Goal: Use online tool/utility: Utilize a website feature to perform a specific function

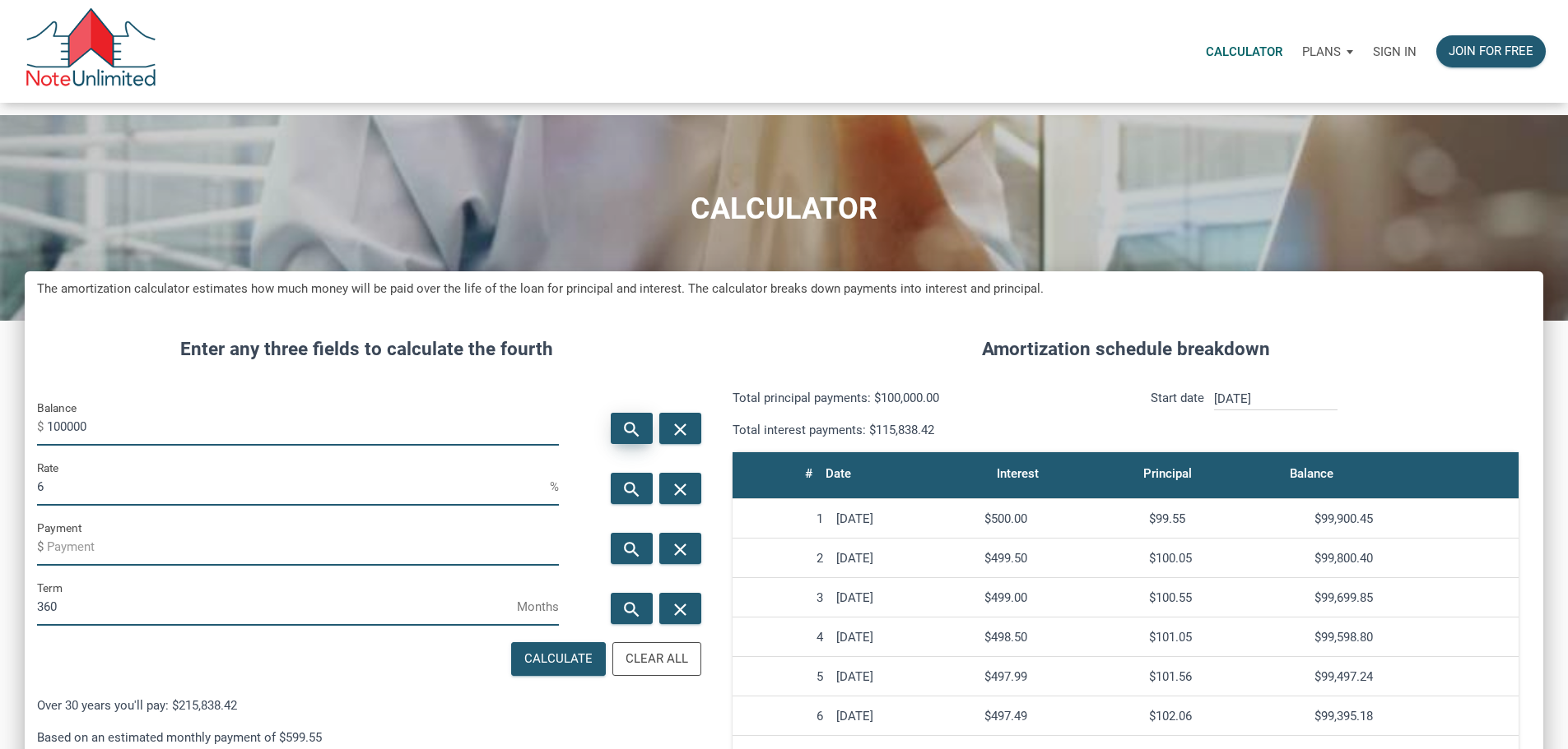
scroll to position [821475, 821485]
click at [1373, 59] on p "Sign in" at bounding box center [1394, 51] width 43 height 14
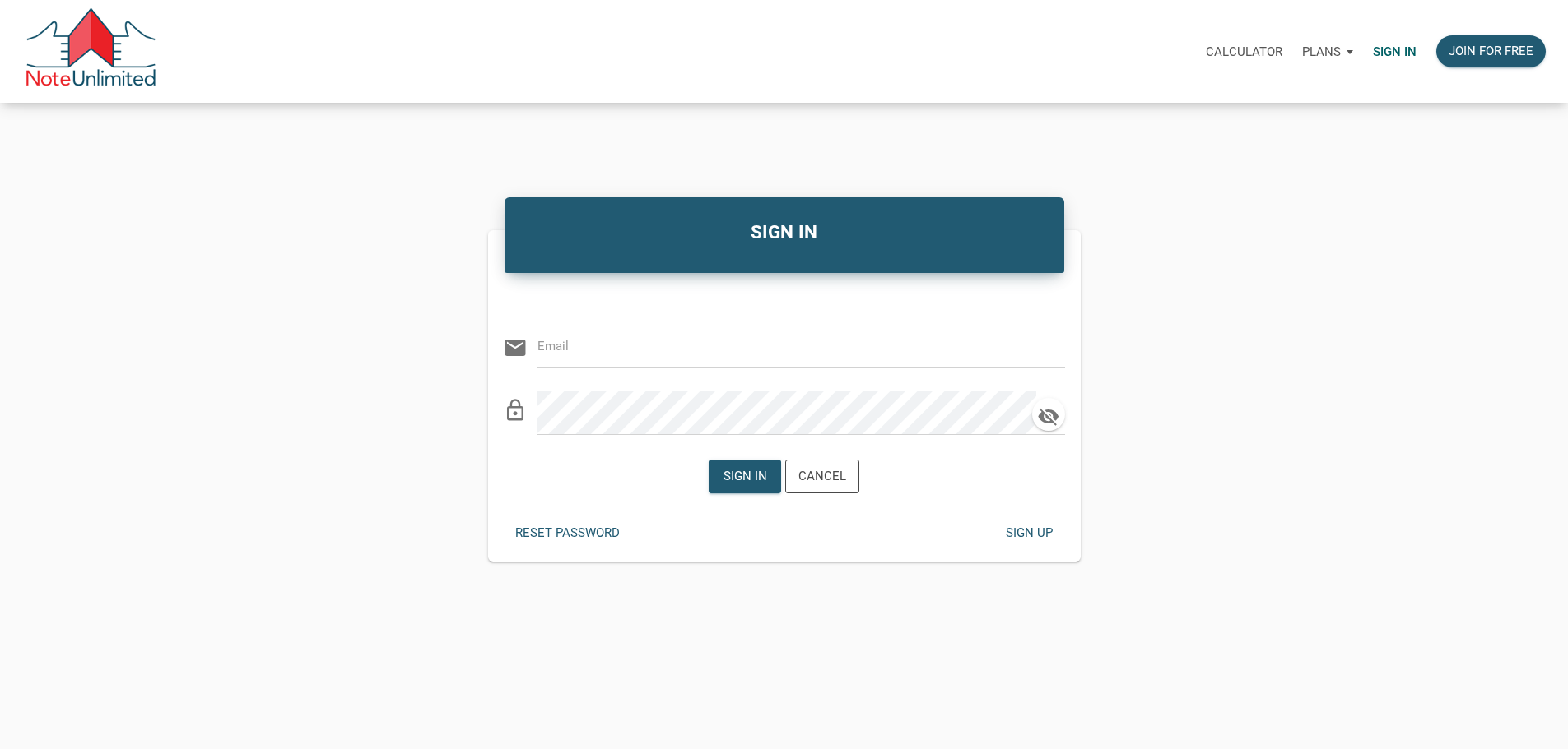
type input "[EMAIL_ADDRESS][DOMAIN_NAME]"
click at [1354, 226] on div "SIGN IN Or Be Classical email [EMAIL_ADDRESS][DOMAIN_NAME] clear lock_outline S…" at bounding box center [784, 378] width 1568 height 368
click at [743, 486] on div "Sign in" at bounding box center [745, 477] width 43 height 19
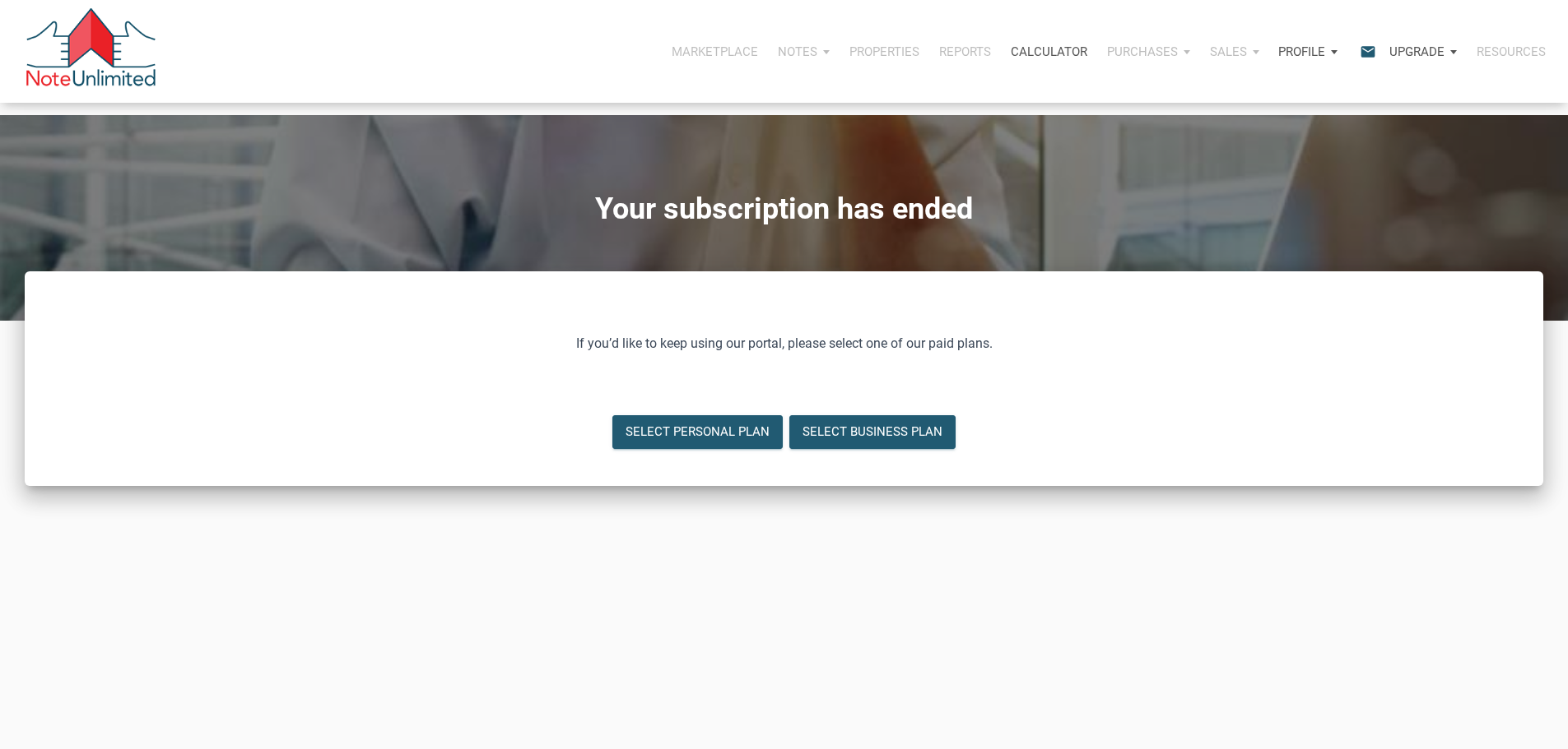
click at [1010, 52] on p "Calculator" at bounding box center [1049, 51] width 77 height 14
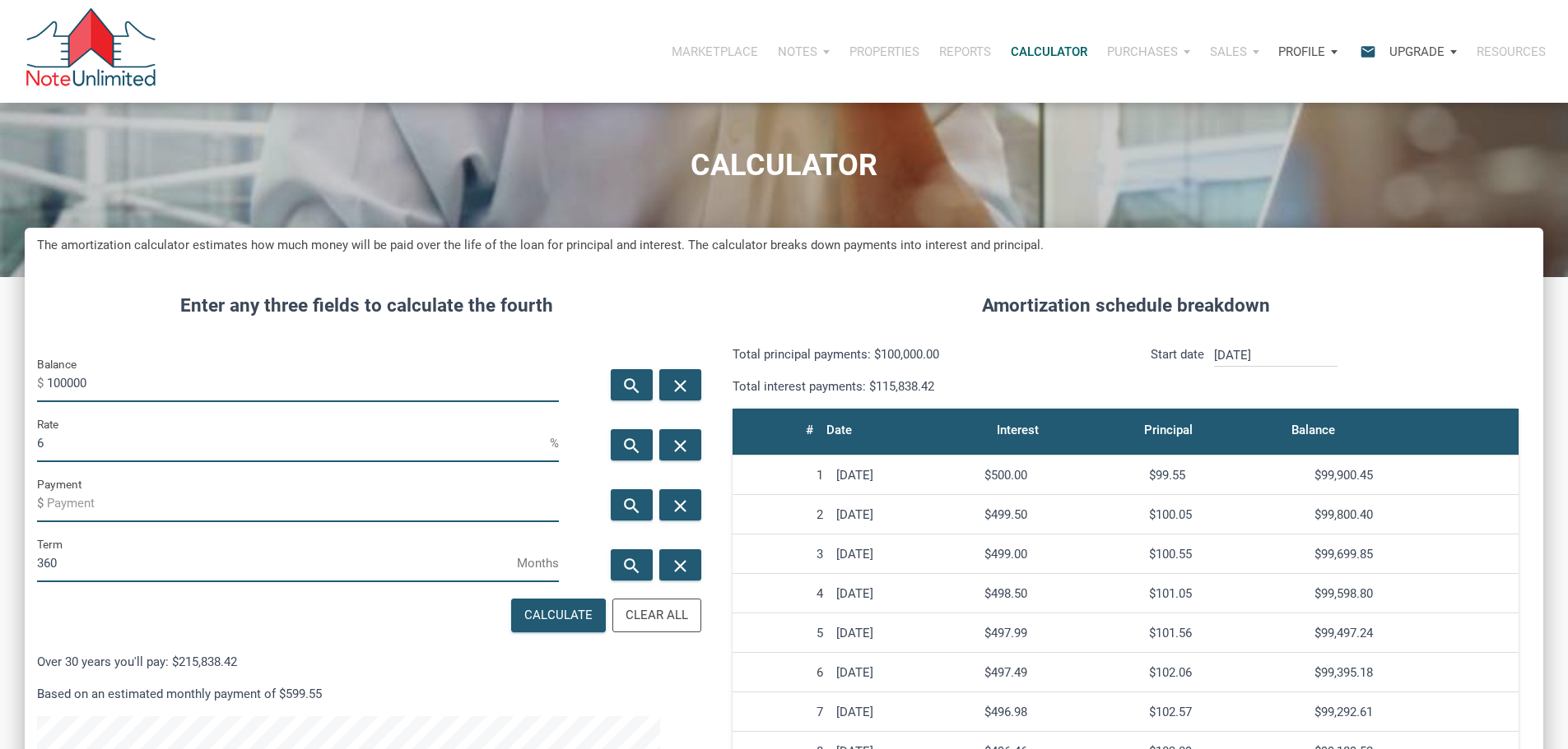
scroll to position [82, 0]
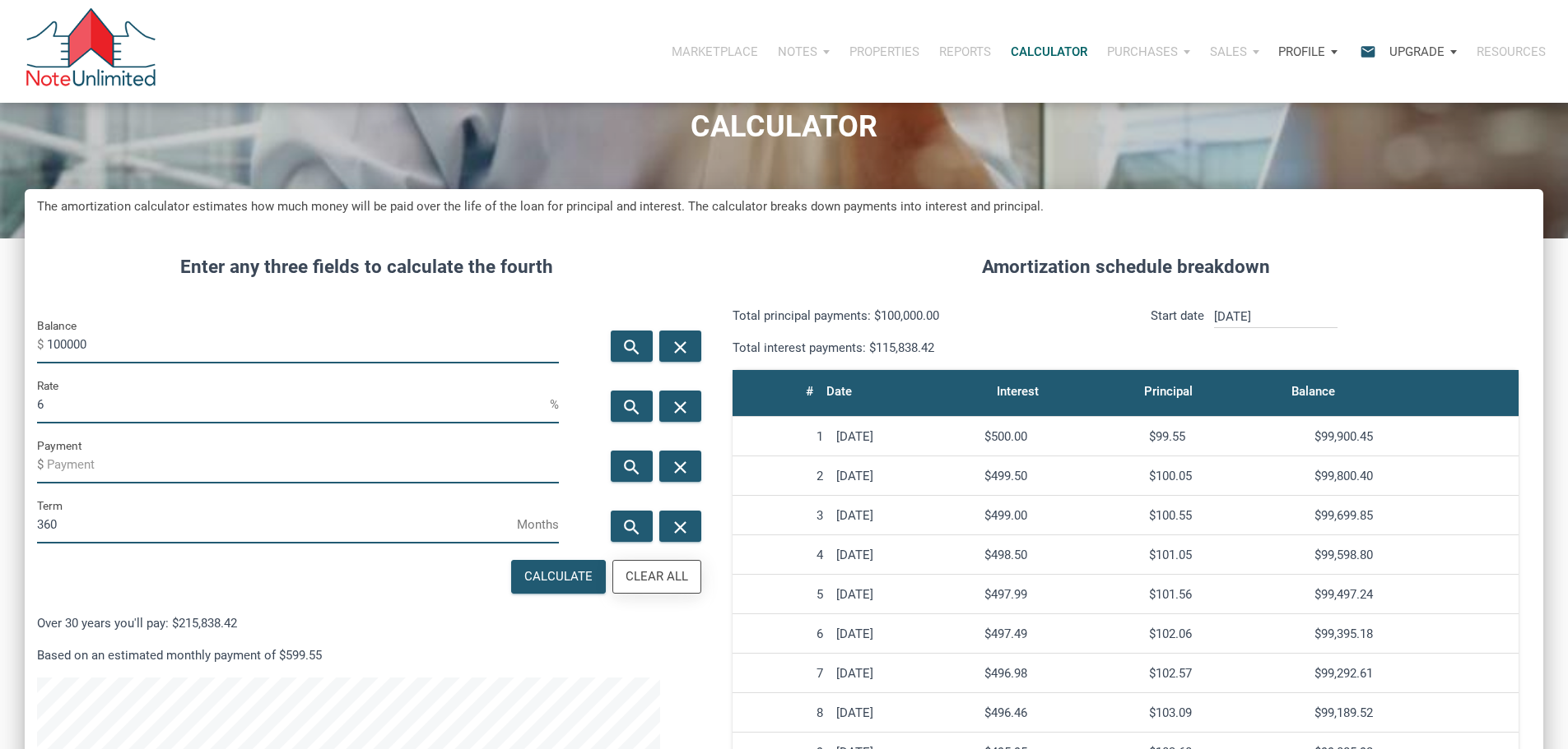
click at [651, 586] on div "Clear All" at bounding box center [656, 577] width 62 height 19
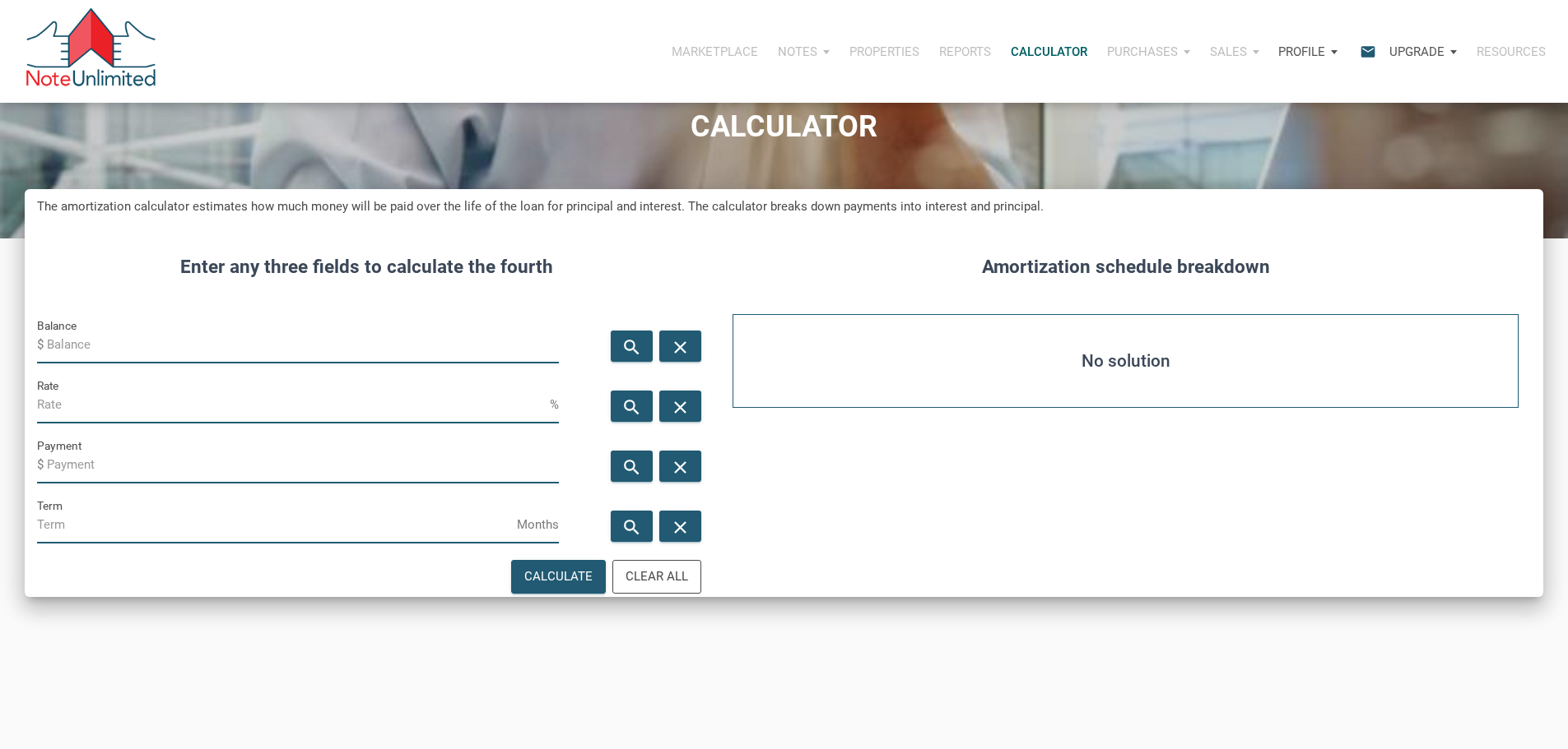
click at [86, 363] on input "Balance" at bounding box center [302, 344] width 511 height 37
type input "87000"
drag, startPoint x: 86, startPoint y: 521, endPoint x: 118, endPoint y: 521, distance: 32.0
click at [86, 483] on input "Payment" at bounding box center [302, 465] width 511 height 37
type input "-750"
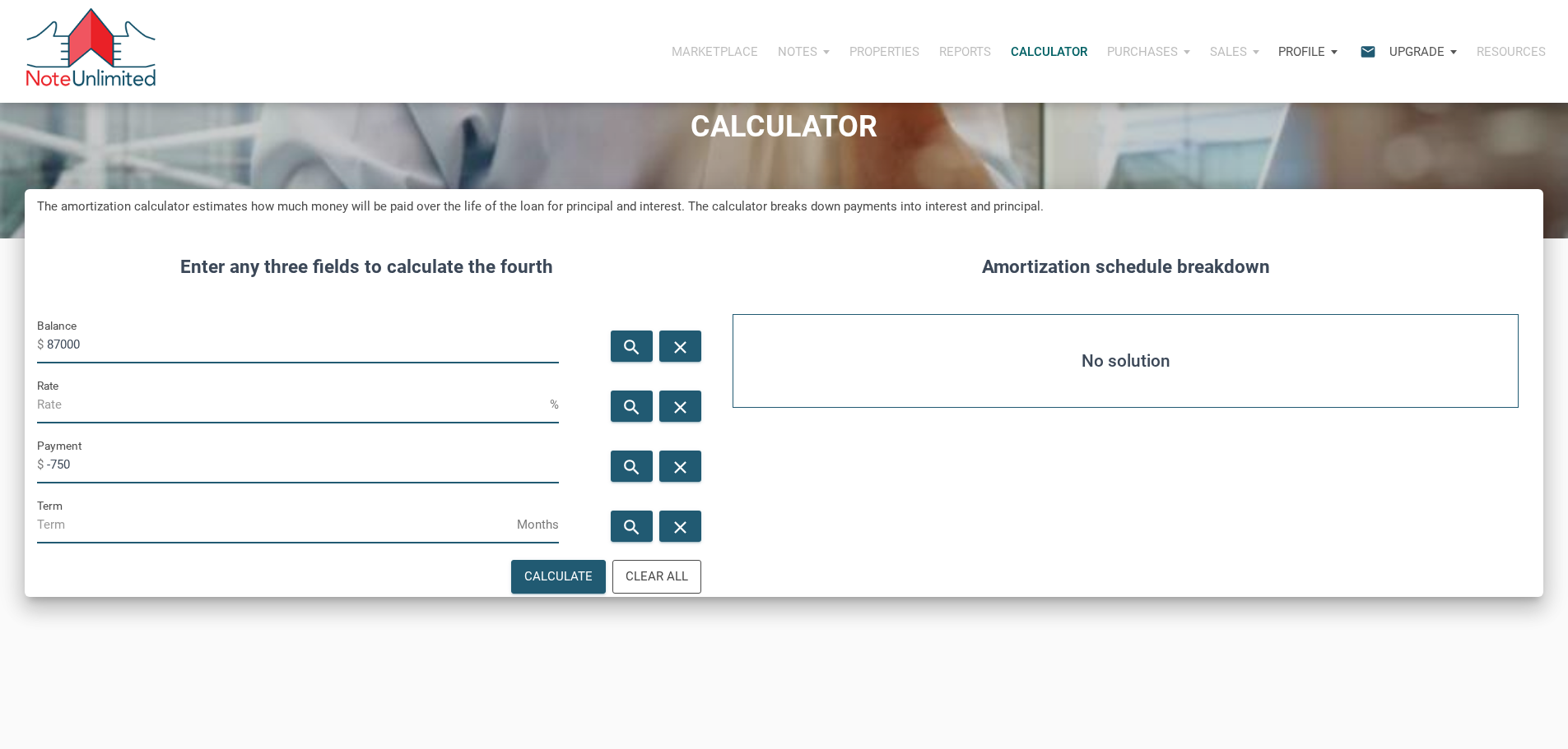
click at [82, 544] on input "Term" at bounding box center [277, 525] width 480 height 37
type input "360"
click at [529, 586] on div "Calculate" at bounding box center [558, 577] width 68 height 19
type input "9.8"
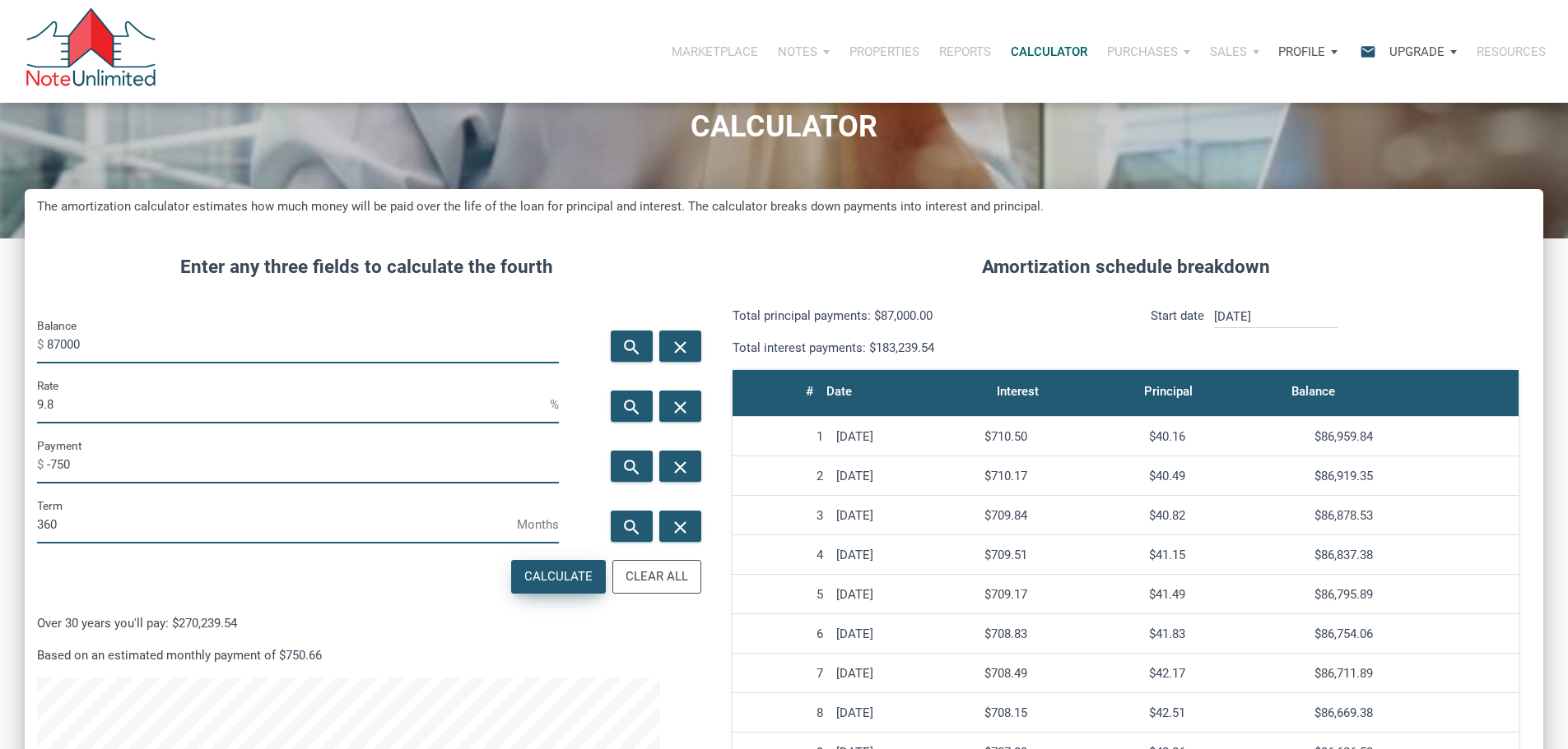
scroll to position [1006, 1494]
